Goal: Task Accomplishment & Management: Use online tool/utility

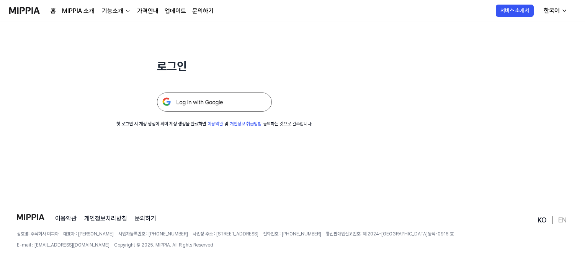
click at [231, 101] on img at bounding box center [214, 102] width 115 height 19
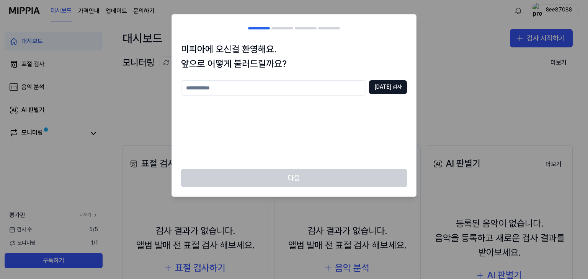
click at [316, 92] on input "text" at bounding box center [273, 87] width 185 height 15
type input "*"
type input "**"
click at [378, 81] on div "** [DATE] 검사" at bounding box center [294, 87] width 226 height 15
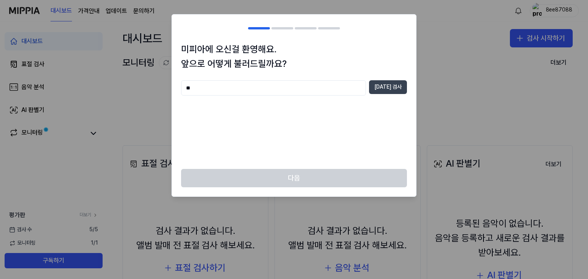
click at [381, 82] on button "[DATE] 검사" at bounding box center [388, 87] width 38 height 14
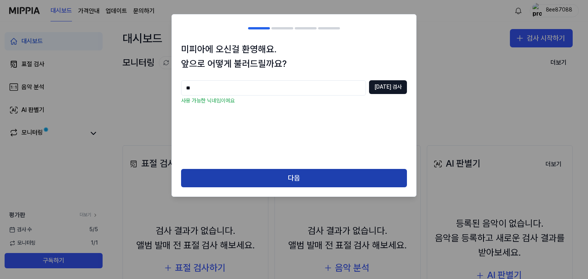
click at [274, 180] on button "다음" at bounding box center [294, 178] width 226 height 18
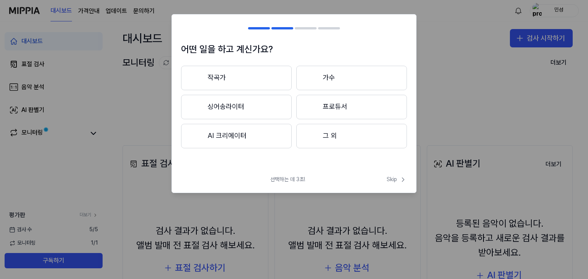
click at [265, 108] on button "싱어송라이터" at bounding box center [236, 107] width 111 height 24
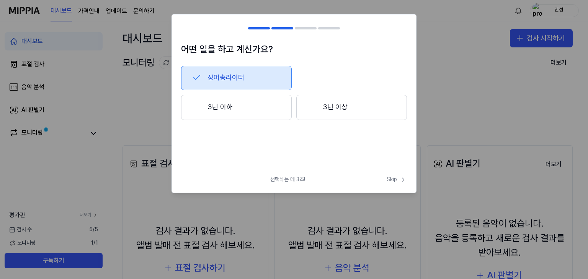
drag, startPoint x: 220, startPoint y: 72, endPoint x: 184, endPoint y: 65, distance: 36.6
click at [216, 70] on button "싱어송라이터" at bounding box center [236, 78] width 111 height 24
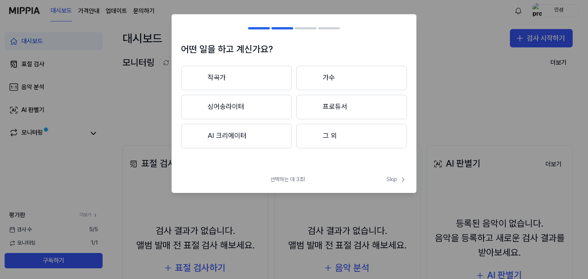
click at [268, 105] on button "싱어송라이터" at bounding box center [236, 107] width 111 height 24
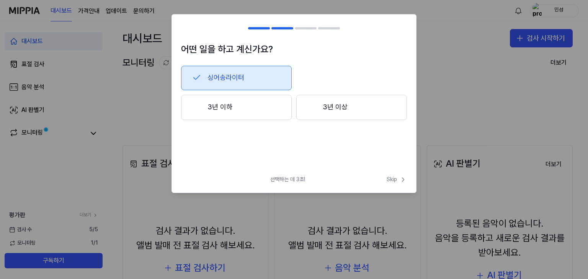
click at [268, 102] on button "3년 이하" at bounding box center [236, 107] width 111 height 25
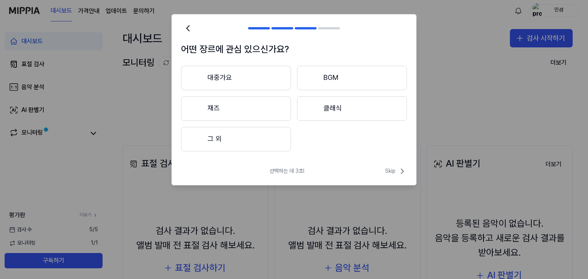
click at [267, 72] on button "대중가요" at bounding box center [236, 78] width 110 height 24
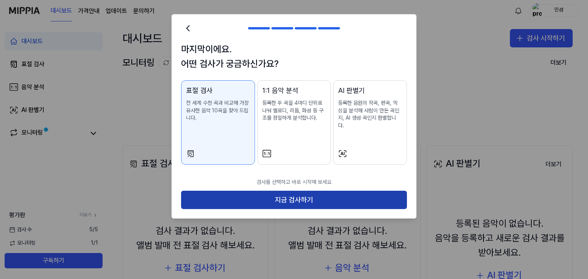
click at [278, 191] on button "지금 검사하기" at bounding box center [294, 200] width 226 height 18
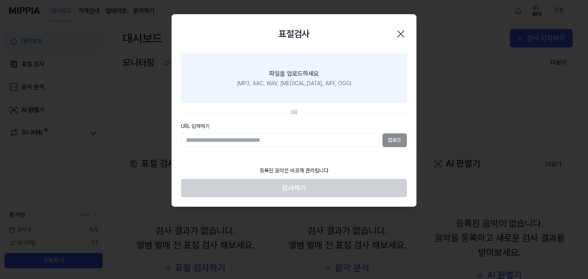
click at [283, 82] on div "(MP3, AAC, WAV, [MEDICAL_DATA], AIFF, OGG)" at bounding box center [294, 84] width 114 height 8
click at [0, 0] on input "파일을 업로드하세요 (MP3, AAC, WAV, [MEDICAL_DATA], AIFF, OGG)" at bounding box center [0, 0] width 0 height 0
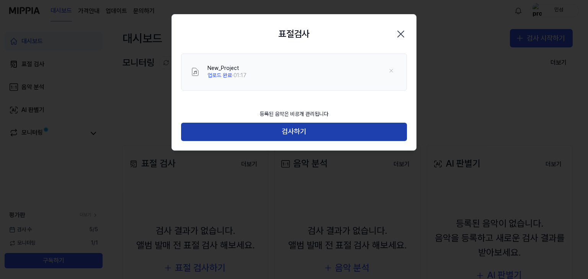
click at [263, 134] on button "검사하기" at bounding box center [294, 132] width 226 height 18
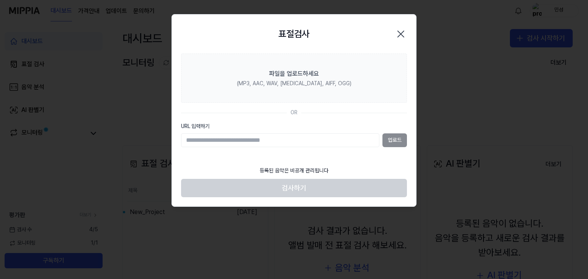
click at [252, 210] on div at bounding box center [294, 139] width 588 height 279
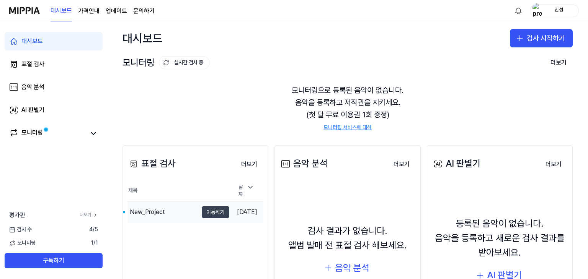
click at [206, 212] on button "이동하기" at bounding box center [216, 212] width 28 height 12
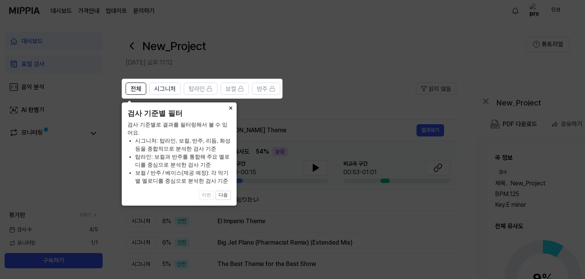
click at [228, 109] on button "×" at bounding box center [230, 108] width 12 height 11
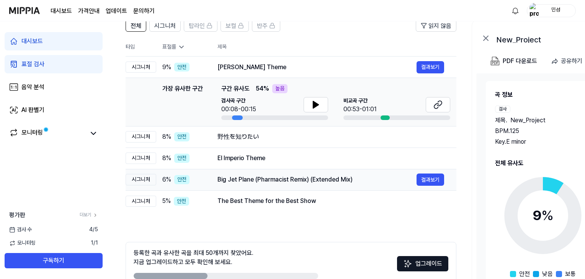
scroll to position [30, 0]
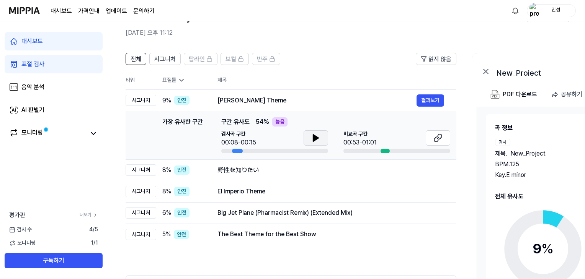
click at [306, 137] on button at bounding box center [315, 137] width 24 height 15
click at [427, 137] on button at bounding box center [437, 137] width 24 height 15
click at [299, 178] on td "野性を知りたい 결과보기" at bounding box center [330, 170] width 251 height 21
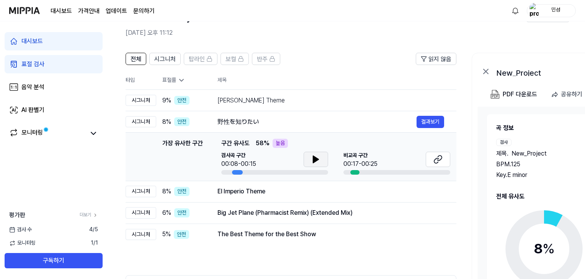
click at [310, 158] on button at bounding box center [315, 159] width 24 height 15
click at [322, 153] on button at bounding box center [315, 159] width 24 height 15
click at [432, 157] on button at bounding box center [437, 159] width 24 height 15
click at [260, 197] on div "El Imperio Theme 결과보기" at bounding box center [330, 192] width 226 height 12
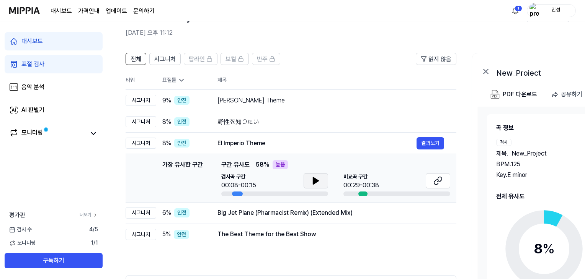
click at [309, 182] on button at bounding box center [315, 180] width 24 height 15
click at [312, 176] on button at bounding box center [315, 180] width 24 height 15
click at [436, 181] on icon at bounding box center [437, 180] width 9 height 9
click at [265, 208] on div "Big Jet Plane (Pharmacist Remix) (Extended Mix)" at bounding box center [316, 212] width 199 height 9
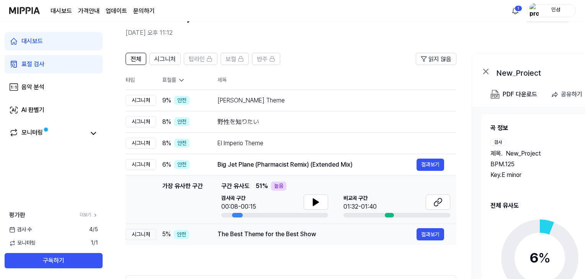
click at [277, 233] on div "The Best Theme for the Best Show" at bounding box center [316, 234] width 199 height 9
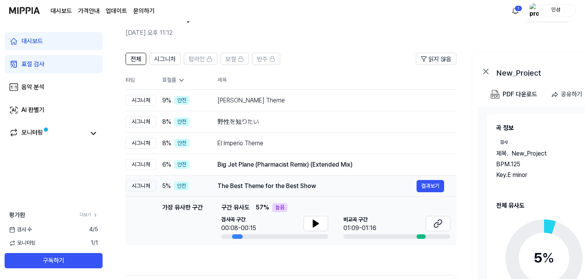
click at [283, 183] on div "The Best Theme for the Best Show" at bounding box center [316, 186] width 199 height 9
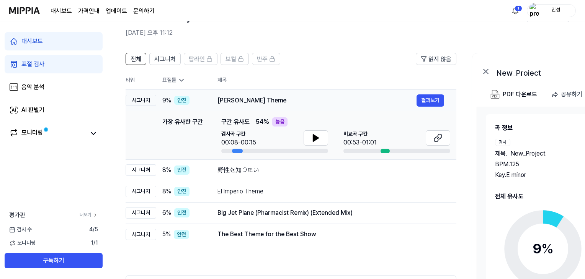
click at [249, 100] on div "[PERSON_NAME] Theme" at bounding box center [316, 100] width 199 height 9
click at [276, 220] on td "Big Jet Plane (Pharmacist Remix) (Extended Mix) 결과보기" at bounding box center [330, 212] width 251 height 21
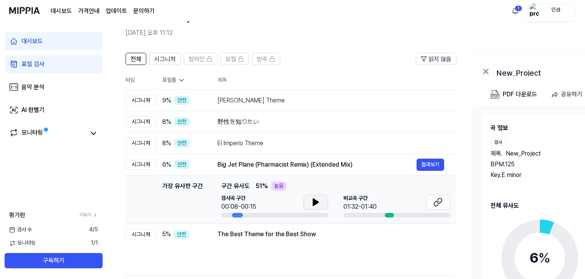
click at [310, 198] on button at bounding box center [315, 202] width 24 height 15
drag, startPoint x: 310, startPoint y: 198, endPoint x: 386, endPoint y: 200, distance: 75.8
click at [310, 198] on button at bounding box center [315, 202] width 24 height 15
click at [433, 202] on icon at bounding box center [437, 202] width 9 height 9
click at [243, 233] on div "The Best Theme for the Best Show" at bounding box center [316, 234] width 199 height 9
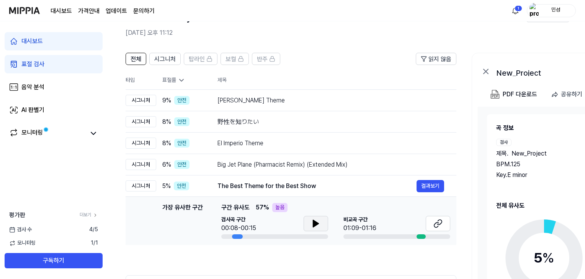
click at [311, 228] on icon at bounding box center [315, 223] width 9 height 9
drag, startPoint x: 311, startPoint y: 228, endPoint x: 353, endPoint y: 218, distance: 43.0
click at [312, 228] on icon at bounding box center [315, 223] width 9 height 9
click at [428, 221] on button at bounding box center [437, 223] width 24 height 15
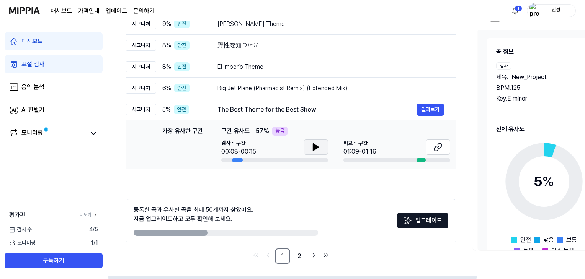
click at [224, 221] on div "등록한 곡과 유사한 곡을 최대 50개까지 찾았어요. 지금 업그레이드하고 모두 확인해 보세요." at bounding box center [194, 214] width 120 height 18
click at [297, 257] on link "2" at bounding box center [299, 256] width 15 height 15
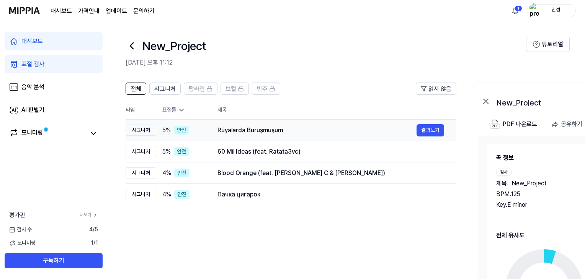
click at [262, 127] on div "Rüyalarda Buruşmuşum" at bounding box center [316, 130] width 199 height 9
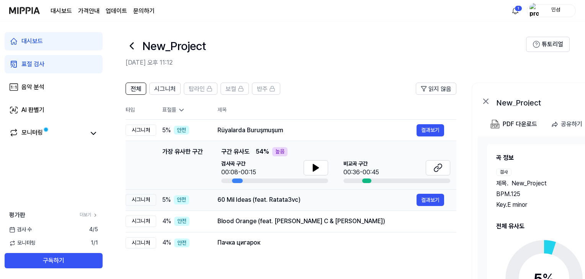
drag, startPoint x: 264, startPoint y: 194, endPoint x: 262, endPoint y: 216, distance: 21.9
click at [263, 195] on div "60 Mil Ideas (feat. Ratata3vc) 결과보기" at bounding box center [330, 199] width 226 height 9
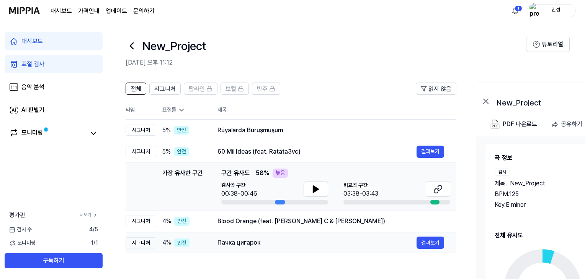
click at [260, 222] on div "Blood Orange (feat. [PERSON_NAME] C & [PERSON_NAME])" at bounding box center [330, 221] width 226 height 9
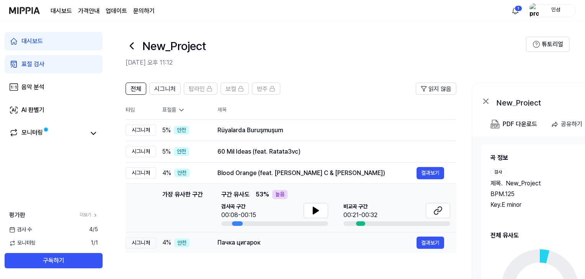
click at [243, 247] on div "Пачка цигарок" at bounding box center [316, 242] width 199 height 9
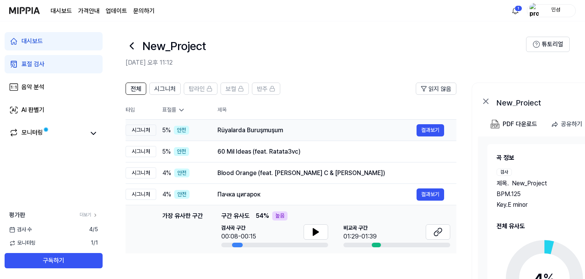
click at [255, 131] on div "Rüyalarda Buruşmuşum" at bounding box center [316, 130] width 199 height 9
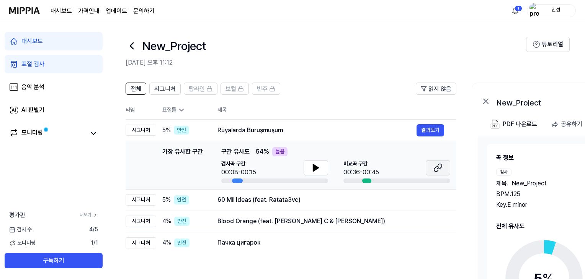
click at [432, 167] on button at bounding box center [437, 167] width 24 height 15
click at [266, 200] on div "60 Mil Ideas (feat. Ratata3vc)" at bounding box center [316, 199] width 199 height 9
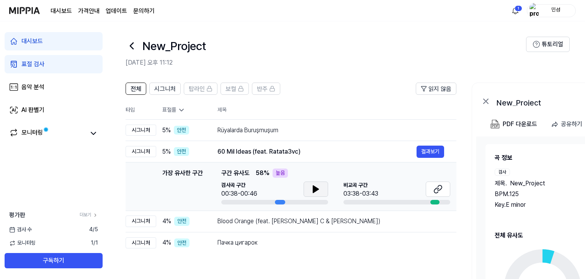
click at [313, 188] on icon at bounding box center [315, 189] width 5 height 7
drag, startPoint x: 313, startPoint y: 188, endPoint x: 407, endPoint y: 189, distance: 94.5
click at [314, 187] on icon at bounding box center [314, 189] width 2 height 6
click at [315, 190] on icon at bounding box center [315, 189] width 5 height 7
click at [315, 190] on icon at bounding box center [315, 189] width 9 height 9
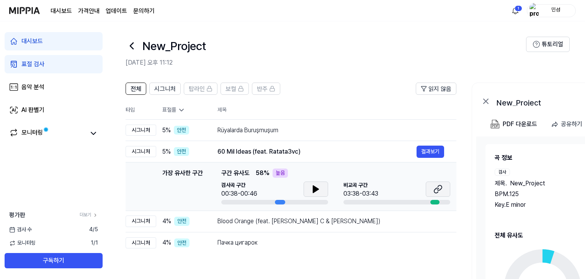
click at [433, 189] on icon at bounding box center [437, 189] width 9 height 9
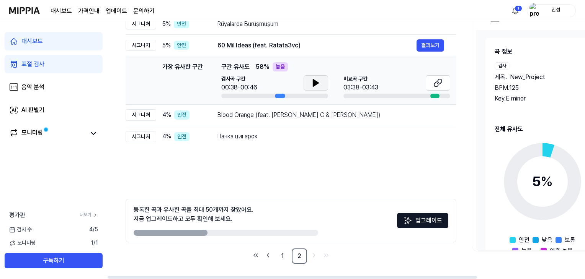
click at [199, 221] on div "등록한 곡과 유사한 곡을 최대 50개까지 찾았어요. 지금 업그레이드하고 모두 확인해 보세요." at bounding box center [194, 214] width 120 height 18
click at [285, 253] on link "1" at bounding box center [282, 256] width 15 height 15
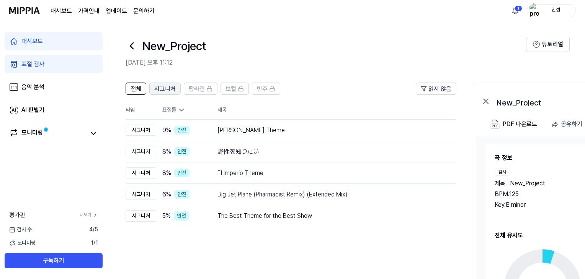
click at [174, 89] on span "시그니처" at bounding box center [164, 89] width 21 height 9
click at [142, 88] on button "전체" at bounding box center [135, 89] width 21 height 12
click at [51, 64] on link "표절 검사" at bounding box center [54, 64] width 98 height 18
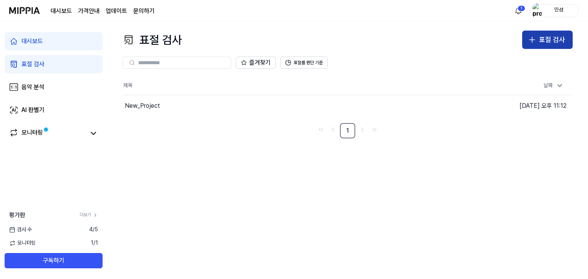
click at [562, 43] on div "표절 검사" at bounding box center [552, 39] width 26 height 11
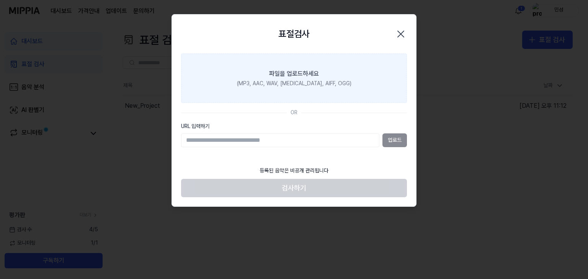
click at [305, 82] on div "(MP3, AAC, WAV, [MEDICAL_DATA], AIFF, OGG)" at bounding box center [294, 84] width 114 height 8
click at [0, 0] on input "파일을 업로드하세요 (MP3, AAC, WAV, [MEDICAL_DATA], AIFF, OGG)" at bounding box center [0, 0] width 0 height 0
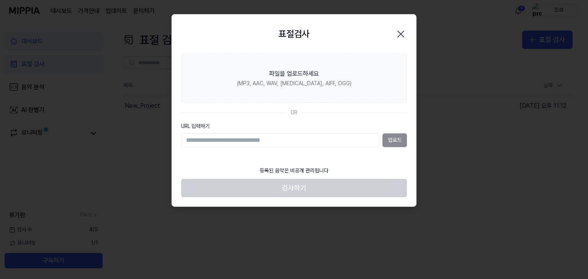
click at [335, 138] on input "URL 입력하기" at bounding box center [280, 141] width 198 height 14
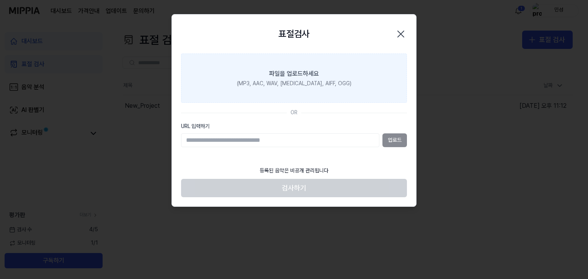
click at [296, 91] on label "파일을 업로드하세요 (MP3, AAC, WAV, [MEDICAL_DATA], AIFF, OGG)" at bounding box center [294, 79] width 226 height 50
click at [0, 0] on input "파일을 업로드하세요 (MP3, AAC, WAV, [MEDICAL_DATA], AIFF, OGG)" at bounding box center [0, 0] width 0 height 0
click at [317, 97] on label "파일을 업로드하세요 (MP3, AAC, WAV, [MEDICAL_DATA], AIFF, OGG)" at bounding box center [294, 79] width 226 height 50
click at [0, 0] on input "파일을 업로드하세요 (MP3, AAC, WAV, [MEDICAL_DATA], AIFF, OGG)" at bounding box center [0, 0] width 0 height 0
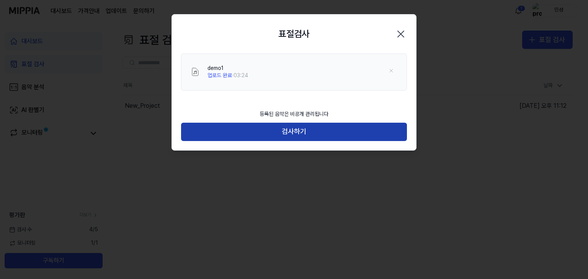
click at [231, 135] on button "검사하기" at bounding box center [294, 132] width 226 height 18
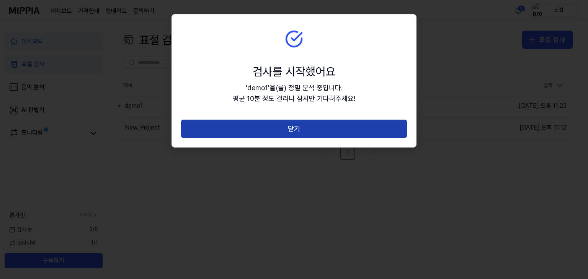
click at [249, 137] on button "닫기" at bounding box center [294, 129] width 226 height 18
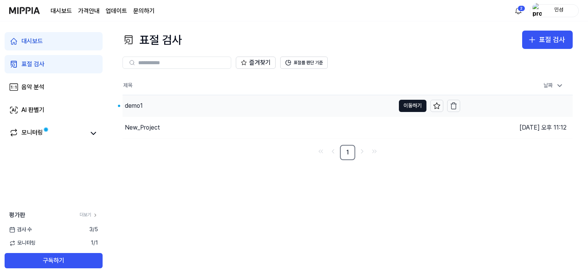
click at [136, 105] on div "demo1" at bounding box center [134, 105] width 18 height 9
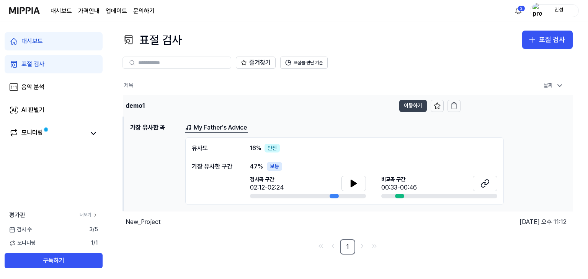
click at [413, 107] on button "이동하기" at bounding box center [413, 106] width 28 height 12
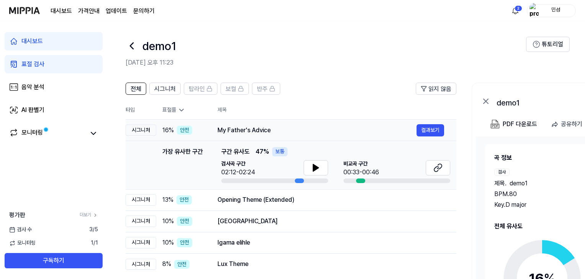
click at [247, 132] on div "My Father's Advice" at bounding box center [316, 130] width 199 height 9
click at [305, 167] on button at bounding box center [315, 167] width 24 height 15
drag, startPoint x: 311, startPoint y: 166, endPoint x: 327, endPoint y: 167, distance: 16.1
click at [316, 166] on icon at bounding box center [315, 167] width 9 height 9
click at [430, 163] on button at bounding box center [437, 167] width 24 height 15
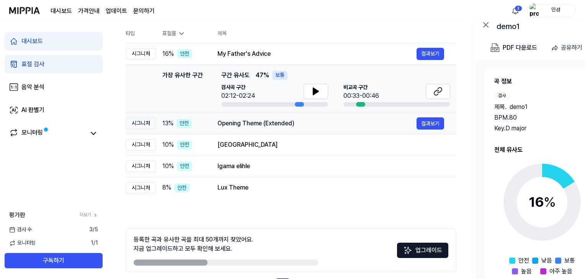
scroll to position [106, 0]
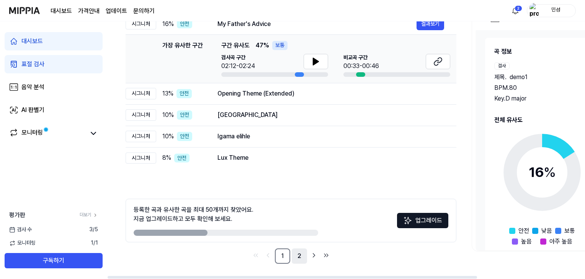
click at [296, 256] on link "2" at bounding box center [299, 256] width 15 height 15
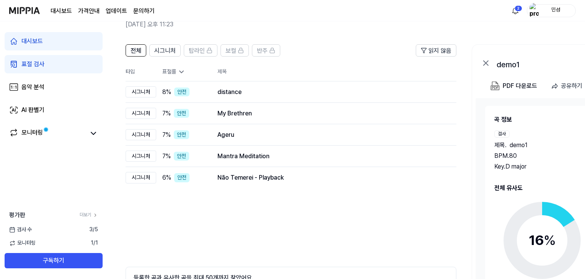
scroll to position [106, 0]
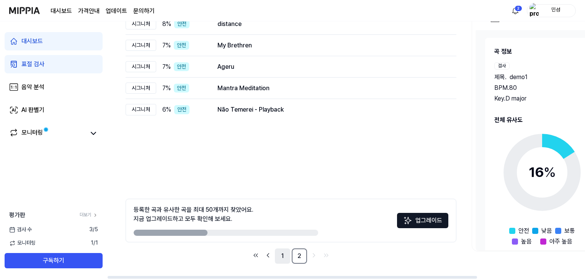
click at [285, 253] on link "1" at bounding box center [282, 256] width 15 height 15
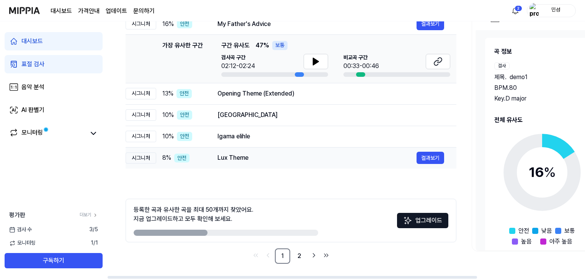
click at [243, 155] on div "Lux Theme" at bounding box center [316, 157] width 199 height 9
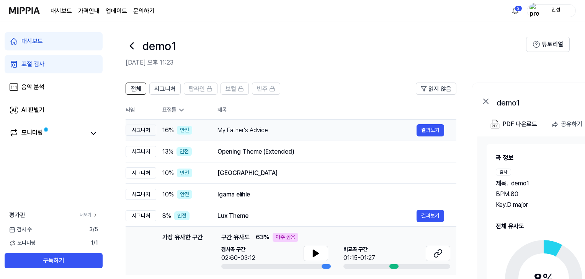
click at [257, 138] on td "My Father's Advice 결과보기" at bounding box center [330, 130] width 251 height 21
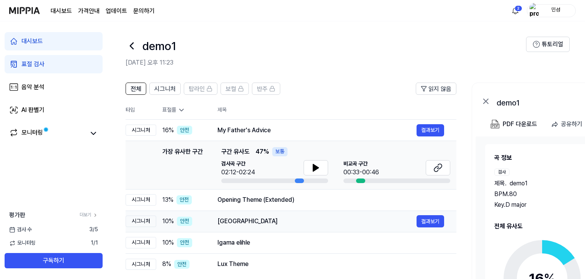
drag, startPoint x: 252, startPoint y: 205, endPoint x: 253, endPoint y: 217, distance: 11.2
click at [252, 205] on div "Opening Theme (Extended) 결과보기" at bounding box center [330, 199] width 226 height 9
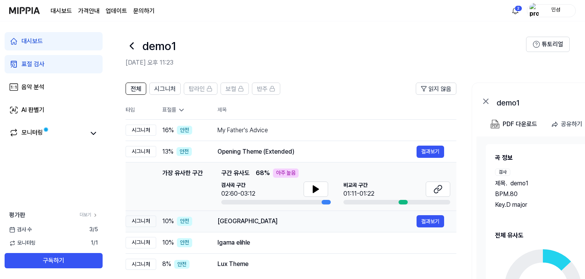
click at [251, 229] on td "Copperhead Road 결과보기" at bounding box center [330, 221] width 251 height 21
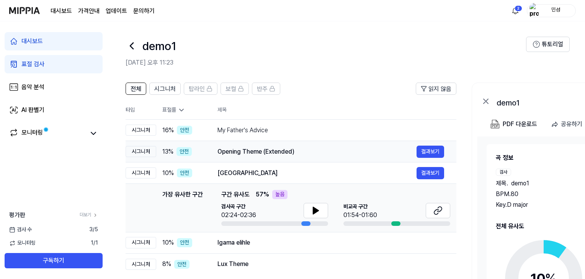
click at [267, 155] on div "Opening Theme (Extended)" at bounding box center [316, 151] width 199 height 9
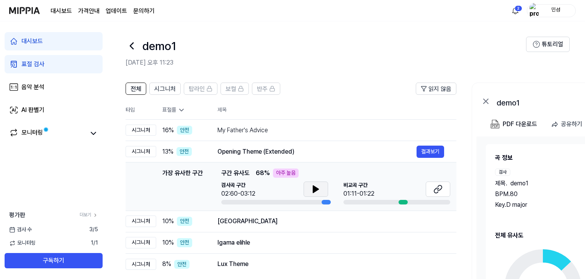
click at [308, 186] on button at bounding box center [315, 189] width 24 height 15
click at [320, 189] on icon at bounding box center [315, 189] width 9 height 9
click at [318, 189] on icon at bounding box center [315, 189] width 9 height 9
click at [439, 195] on button at bounding box center [437, 189] width 24 height 15
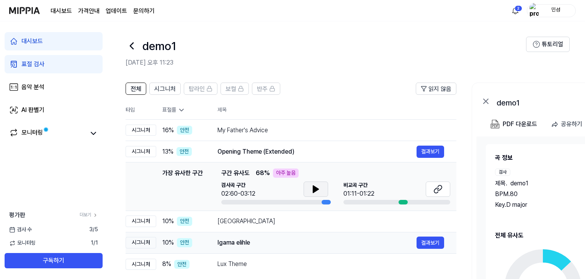
scroll to position [38, 0]
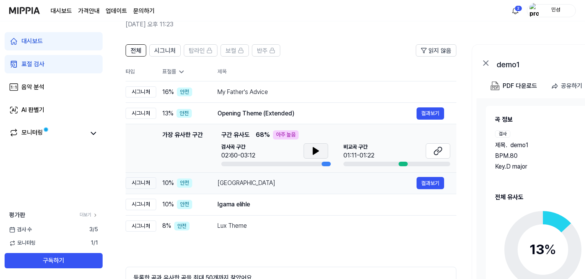
click at [237, 187] on div "[GEOGRAPHIC_DATA]" at bounding box center [316, 183] width 199 height 9
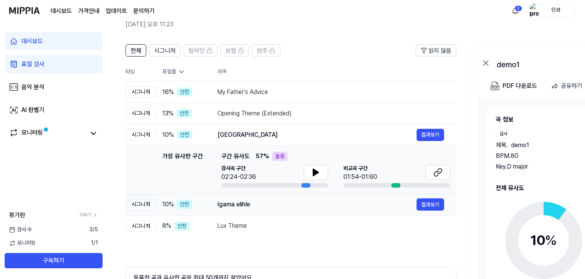
click at [237, 200] on div "Igama elihle" at bounding box center [316, 204] width 199 height 9
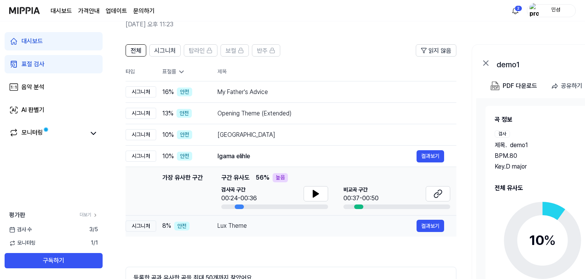
click at [227, 225] on div "Lux Theme" at bounding box center [316, 226] width 199 height 9
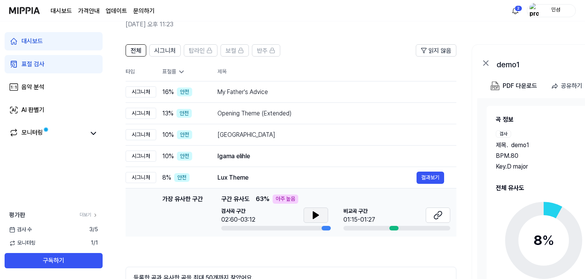
click at [314, 215] on icon at bounding box center [315, 215] width 5 height 7
click at [436, 216] on icon at bounding box center [437, 215] width 9 height 9
click at [322, 212] on button at bounding box center [315, 215] width 24 height 15
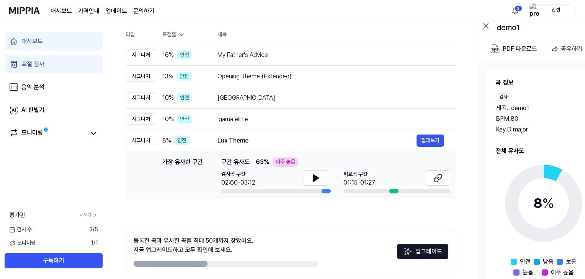
scroll to position [106, 0]
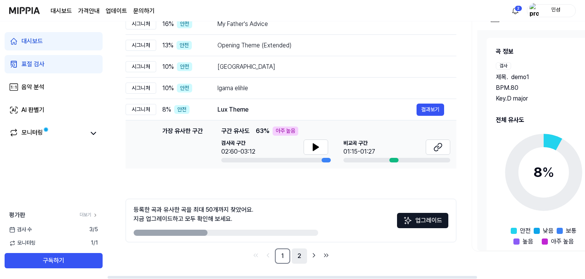
click at [297, 258] on link "2" at bounding box center [299, 256] width 15 height 15
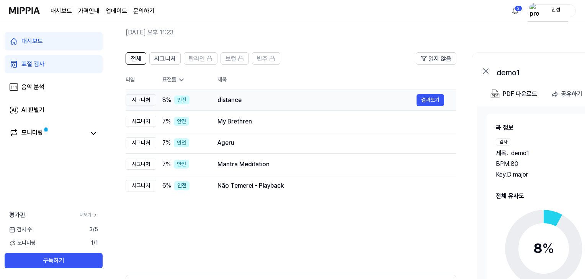
scroll to position [30, 0]
click at [243, 103] on div "distance" at bounding box center [316, 100] width 199 height 9
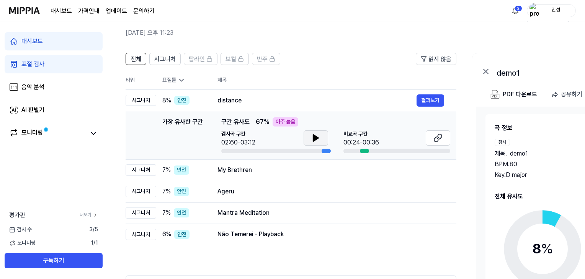
click at [311, 135] on icon at bounding box center [315, 138] width 9 height 9
drag, startPoint x: 311, startPoint y: 135, endPoint x: 298, endPoint y: 163, distance: 30.5
click at [311, 135] on icon at bounding box center [315, 138] width 9 height 9
click at [293, 178] on td "My Brethren 결과보기" at bounding box center [330, 170] width 251 height 21
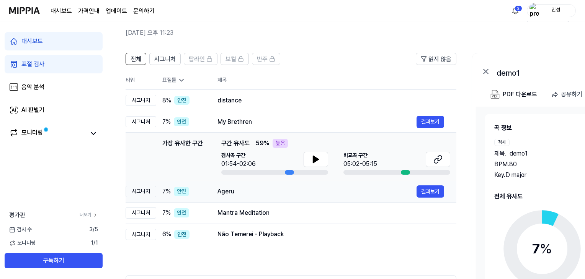
click at [285, 200] on td "Ageru 결과보기" at bounding box center [330, 191] width 251 height 21
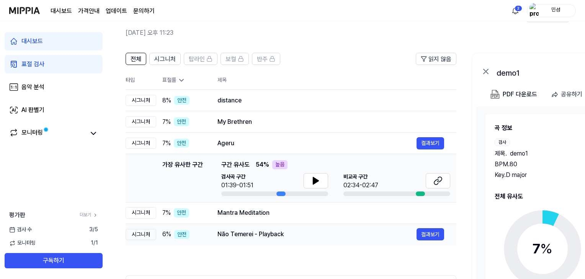
drag, startPoint x: 281, startPoint y: 220, endPoint x: 280, endPoint y: 225, distance: 4.4
click at [280, 221] on td "Mantra Meditation 결과보기" at bounding box center [330, 212] width 251 height 21
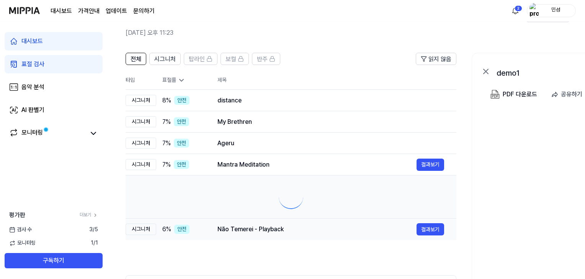
scroll to position [0, 1]
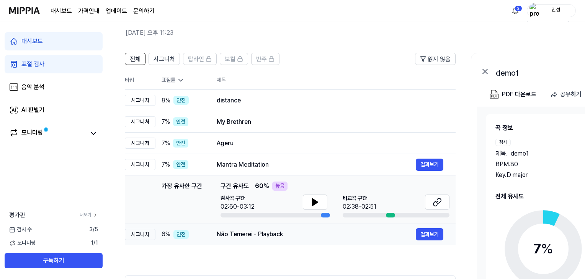
click at [275, 244] on td "Não Temerei - Playback 결과보기" at bounding box center [329, 234] width 251 height 21
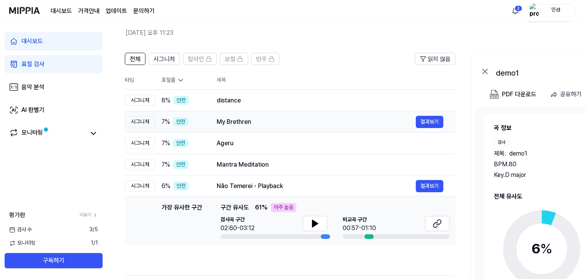
click at [258, 127] on div "My Brethren 결과보기" at bounding box center [330, 122] width 226 height 12
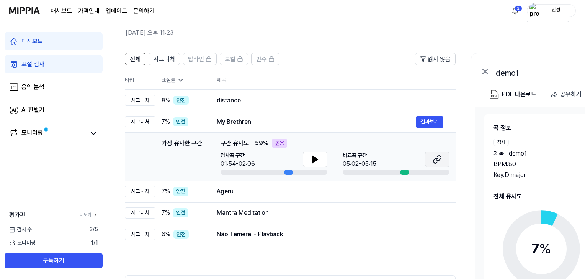
click at [438, 156] on icon at bounding box center [438, 158] width 5 height 5
click at [316, 158] on icon at bounding box center [314, 159] width 5 height 7
click at [313, 158] on icon at bounding box center [314, 159] width 2 height 6
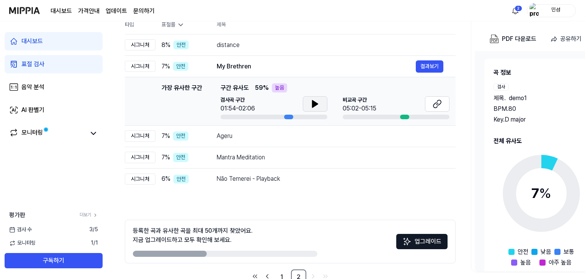
scroll to position [106, 0]
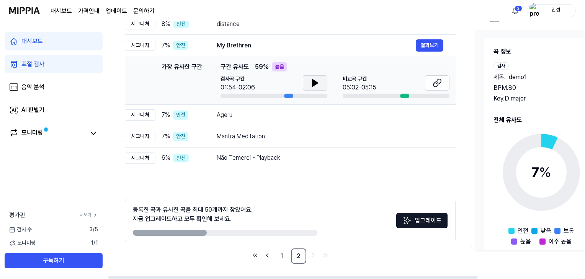
click at [515, 99] on div "Key. D major" at bounding box center [538, 98] width 90 height 9
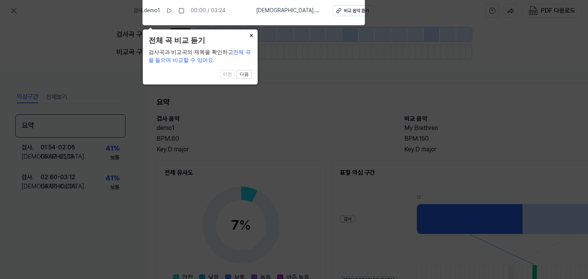
click at [252, 38] on button "×" at bounding box center [251, 34] width 12 height 11
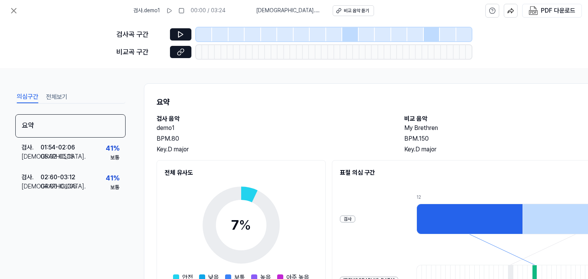
click at [186, 42] on div "검사곡 구간 비교곡 구간" at bounding box center [293, 44] width 355 height 47
click at [179, 32] on icon at bounding box center [180, 35] width 5 height 6
click at [180, 32] on icon at bounding box center [181, 35] width 8 height 8
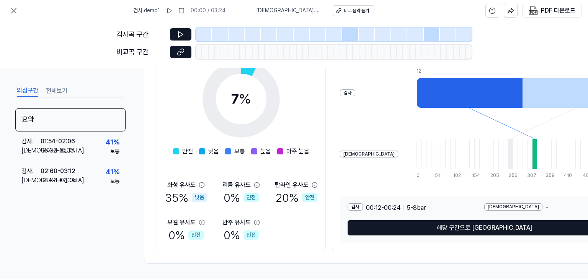
scroll to position [91, 0]
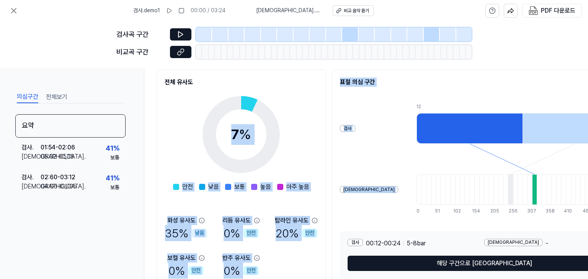
drag, startPoint x: 368, startPoint y: 108, endPoint x: 322, endPoint y: 108, distance: 45.9
click at [322, 108] on div "전체 유사도 7 % 안전 낮음 보통 높음 아주 높음 화성 유사도 35 % 낮음 리듬 유사도 0 % 안전 탑라인 유사도 20 % 안전 보컬 유사…" at bounding box center [396, 178] width 480 height 217
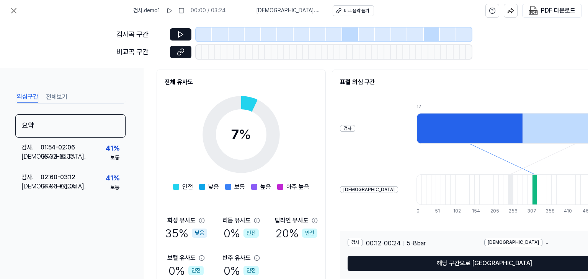
click at [416, 133] on div at bounding box center [469, 128] width 106 height 31
click at [532, 194] on div at bounding box center [534, 189] width 5 height 31
click at [532, 193] on div at bounding box center [534, 189] width 5 height 31
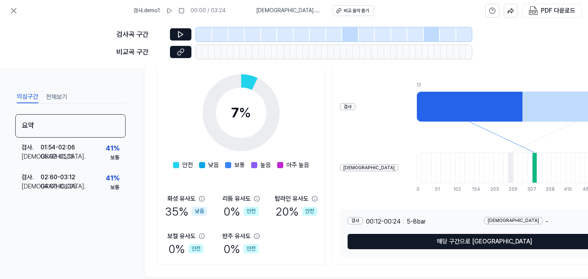
scroll to position [129, 0]
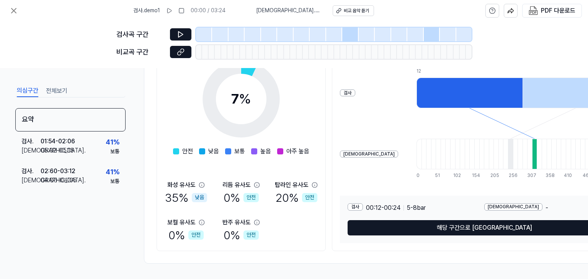
click at [463, 236] on div "검사 00:12 - 00:24 5 - 8 bar 비교 - 해당 구간으로 [GEOGRAPHIC_DATA]" at bounding box center [484, 219] width 288 height 47
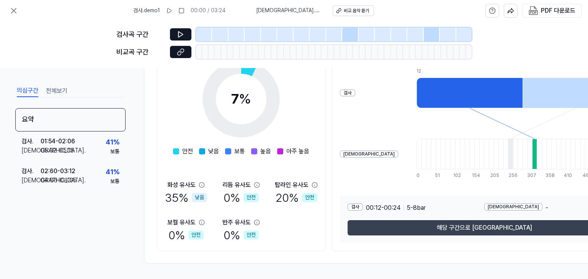
click at [440, 229] on button "해당 구간으로 [GEOGRAPHIC_DATA]" at bounding box center [483, 227] width 273 height 15
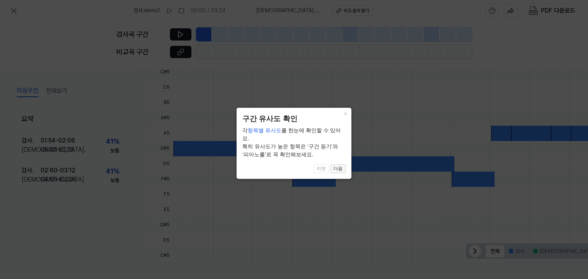
click at [334, 165] on button "다음" at bounding box center [337, 169] width 15 height 9
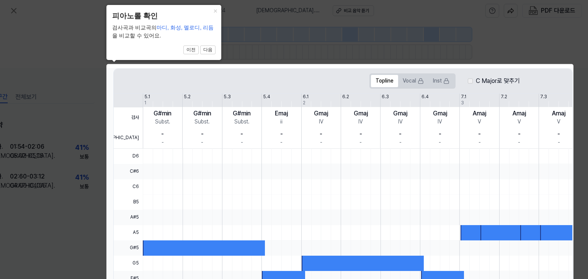
click at [338, 164] on div at bounding box center [459, 171] width 632 height 15
click at [314, 127] on div "Gmaj IV - -" at bounding box center [320, 127] width 39 height 41
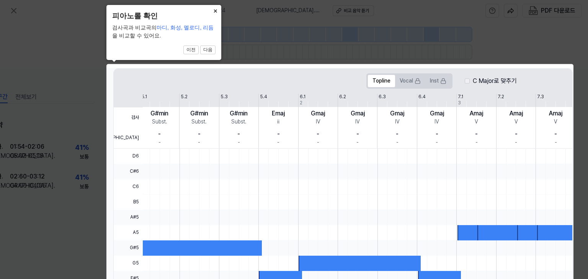
click at [215, 9] on button "×" at bounding box center [215, 10] width 12 height 11
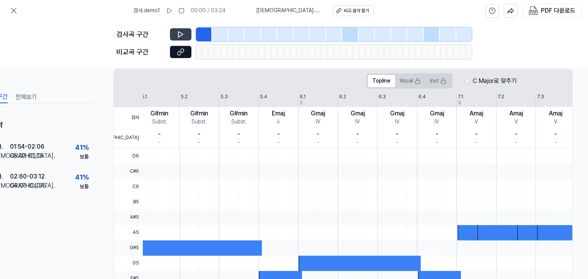
click at [181, 34] on icon at bounding box center [181, 35] width 8 height 8
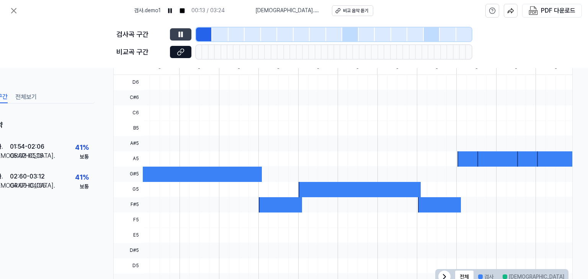
scroll to position [232, 34]
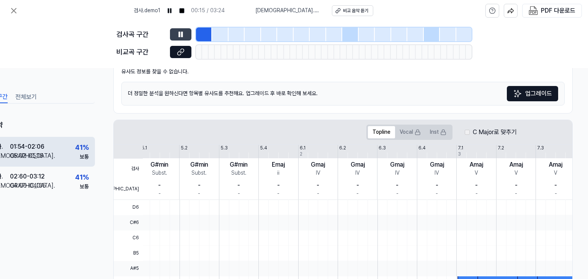
click at [45, 153] on div "검사 . 01:54 - 02:06 비교 . 05:02 - 05:15 41 % 보통" at bounding box center [40, 152] width 110 height 30
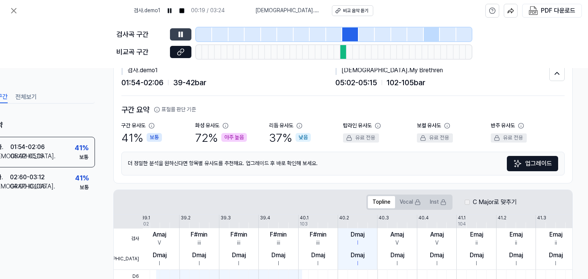
scroll to position [0, 34]
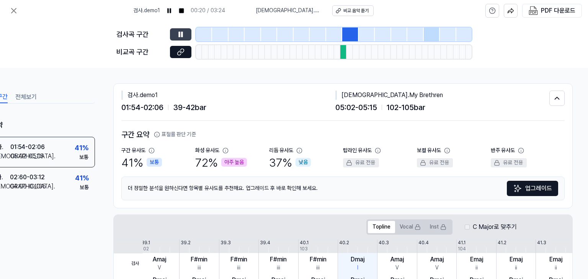
click at [204, 156] on div "72 % 아주 높음" at bounding box center [221, 163] width 52 height 16
click at [204, 149] on div "화성 유사도" at bounding box center [207, 151] width 24 height 8
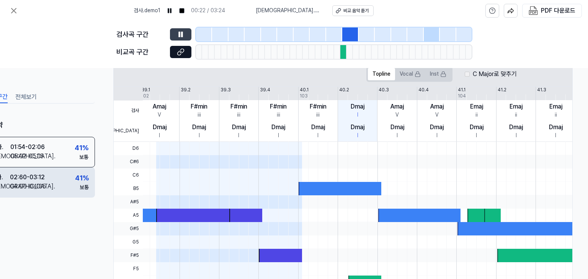
click at [66, 180] on div "검사 . 02:60 - 03:12 비교 . 04:00 - 04:05 41 % 보통" at bounding box center [40, 183] width 110 height 30
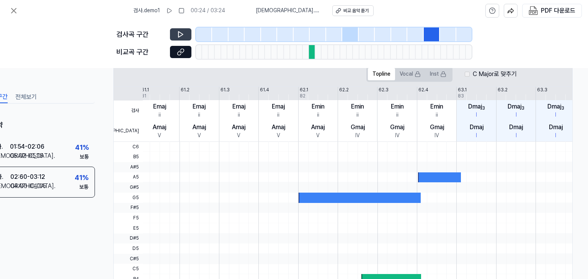
scroll to position [248, 34]
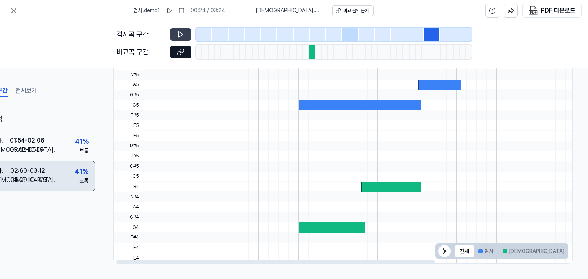
click at [60, 179] on div "검사 . 02:60 - 03:12 비교 . 04:00 - 04:05 41 % 보통" at bounding box center [40, 176] width 110 height 31
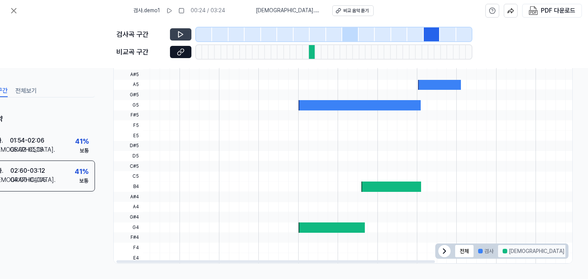
click at [500, 251] on button "[DEMOGRAPHIC_DATA]" at bounding box center [533, 251] width 71 height 12
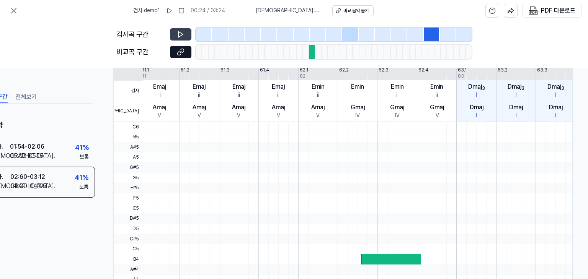
scroll to position [133, 34]
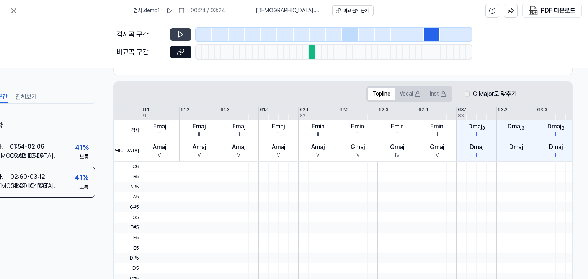
click at [175, 58] on div "비교곡 구간" at bounding box center [293, 52] width 355 height 14
click at [178, 54] on icon at bounding box center [180, 53] width 4 height 4
